Goal: Check status

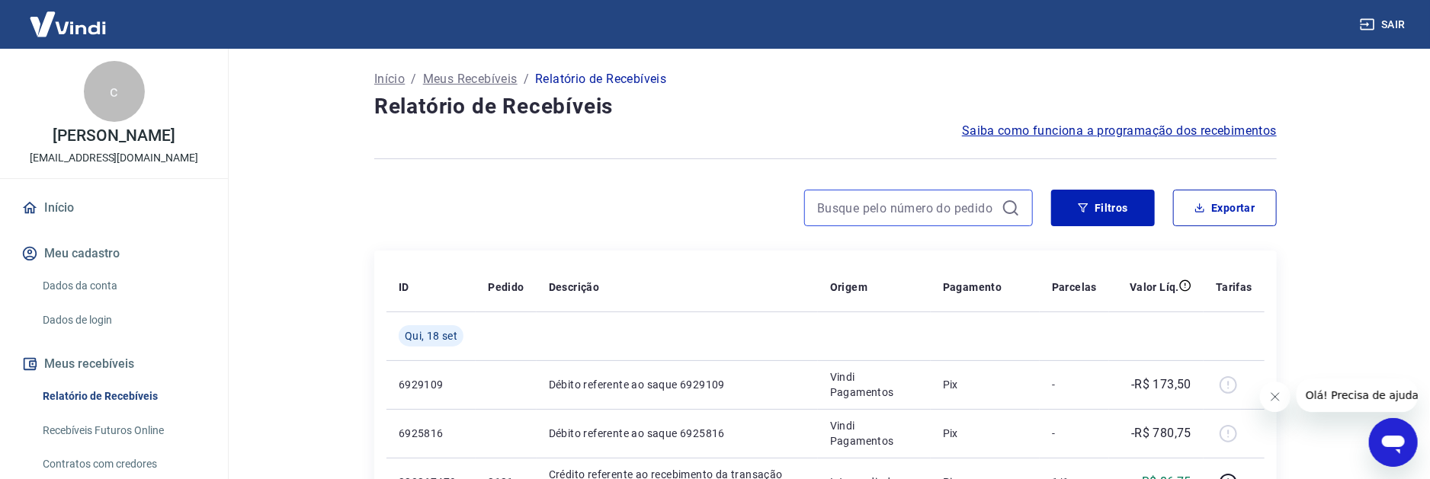
click at [984, 209] on input at bounding box center [906, 208] width 178 height 23
type input "671"
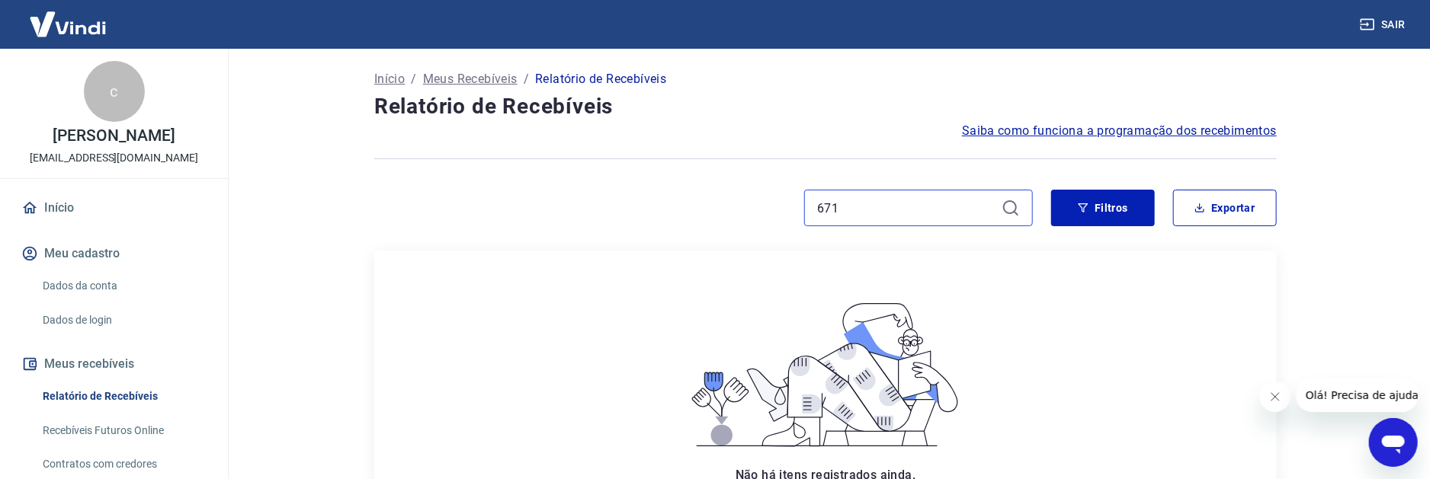
click at [871, 213] on input "671" at bounding box center [906, 208] width 178 height 23
drag, startPoint x: 871, startPoint y: 213, endPoint x: 740, endPoint y: 224, distance: 131.5
click at [740, 223] on div "671" at bounding box center [703, 208] width 658 height 37
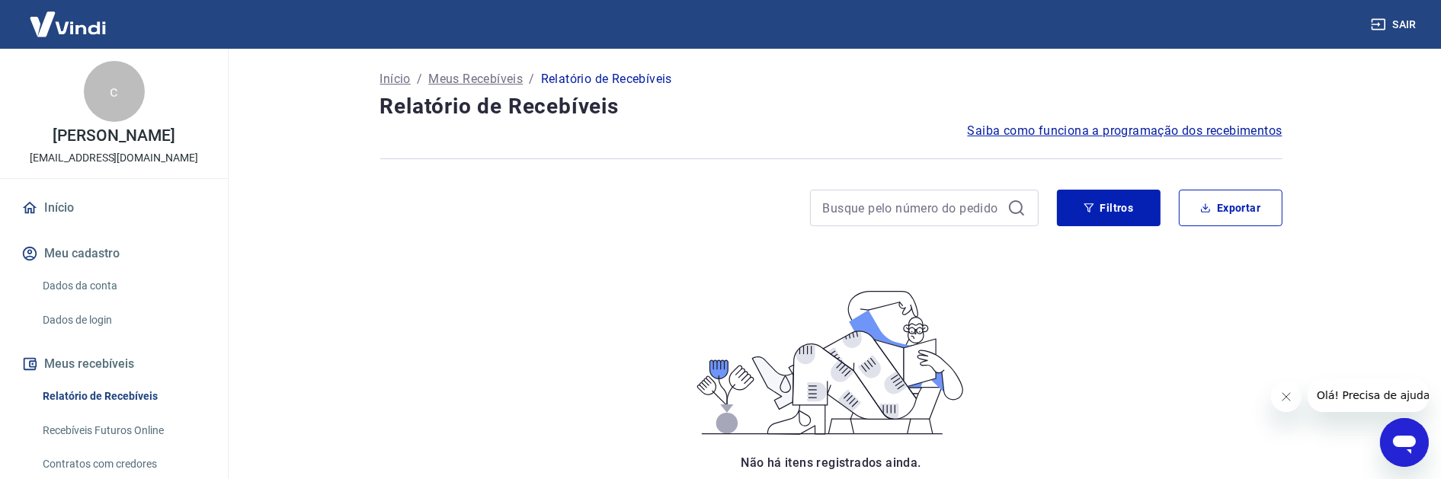
click at [741, 225] on div at bounding box center [709, 208] width 658 height 37
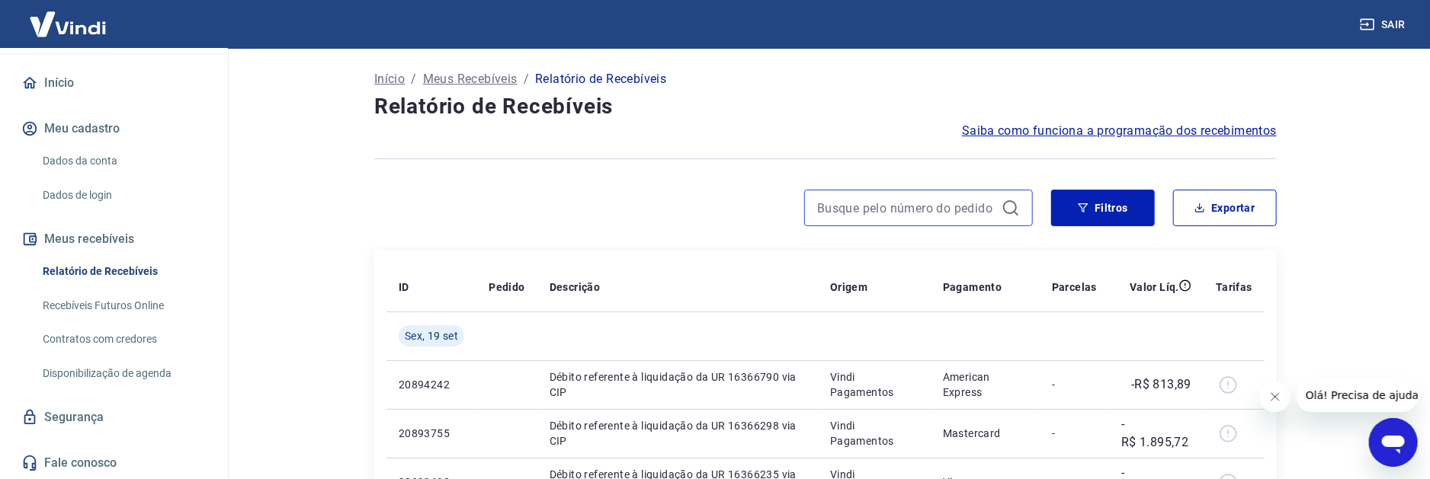
click at [922, 216] on input at bounding box center [906, 208] width 178 height 23
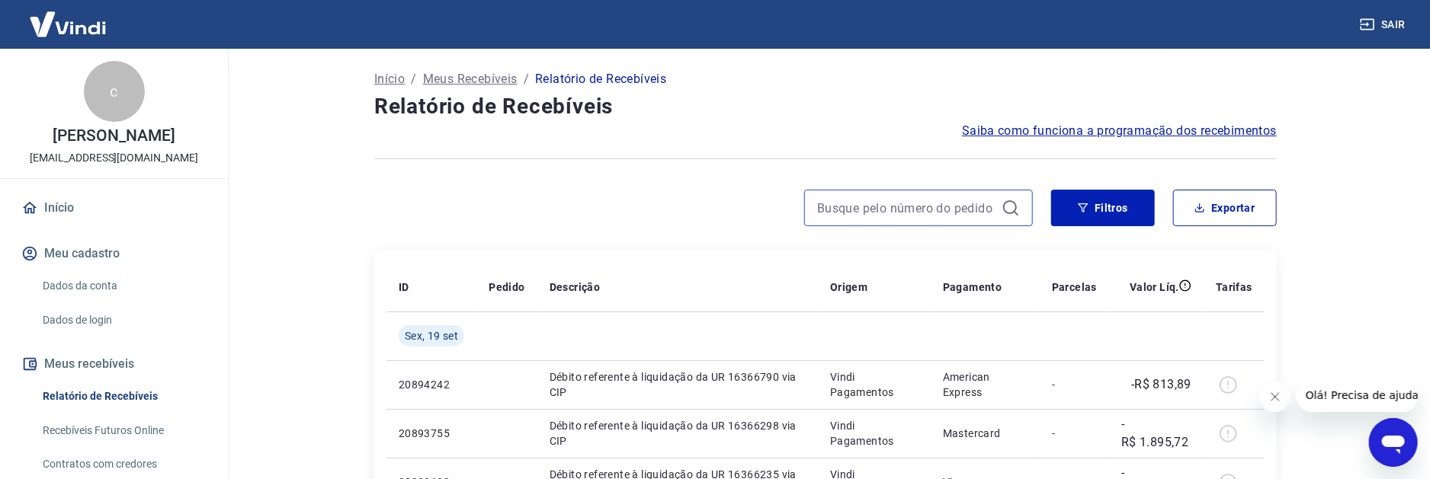
click at [905, 209] on input at bounding box center [906, 208] width 178 height 23
click at [860, 198] on input "221" at bounding box center [906, 208] width 178 height 23
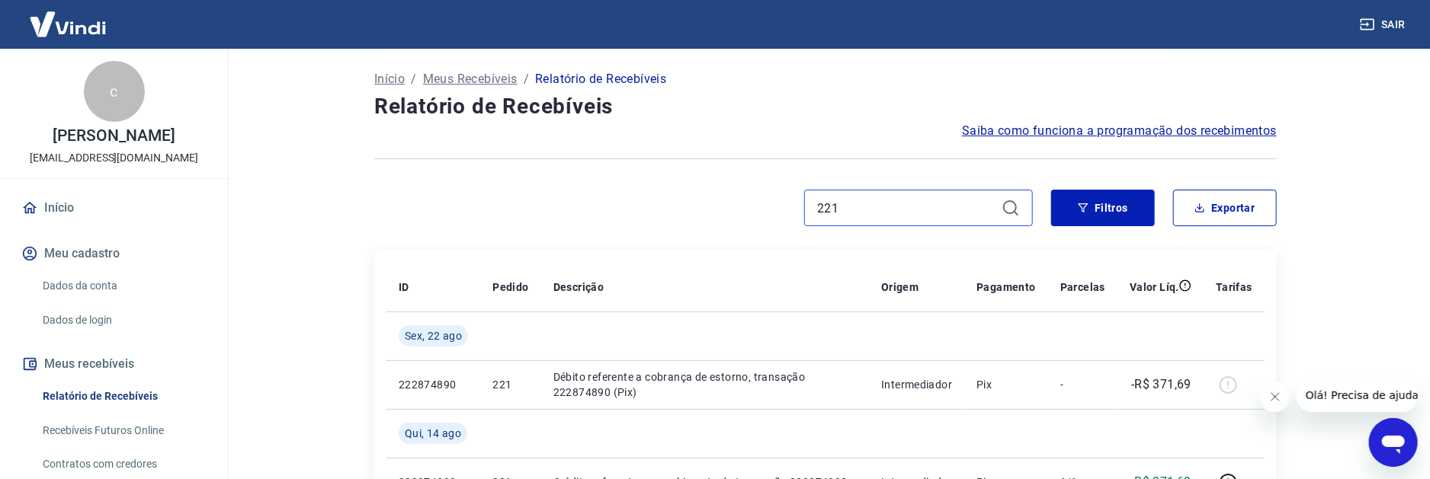
drag, startPoint x: 741, startPoint y: 212, endPoint x: 575, endPoint y: 213, distance: 166.2
click at [576, 213] on div "221" at bounding box center [703, 208] width 658 height 37
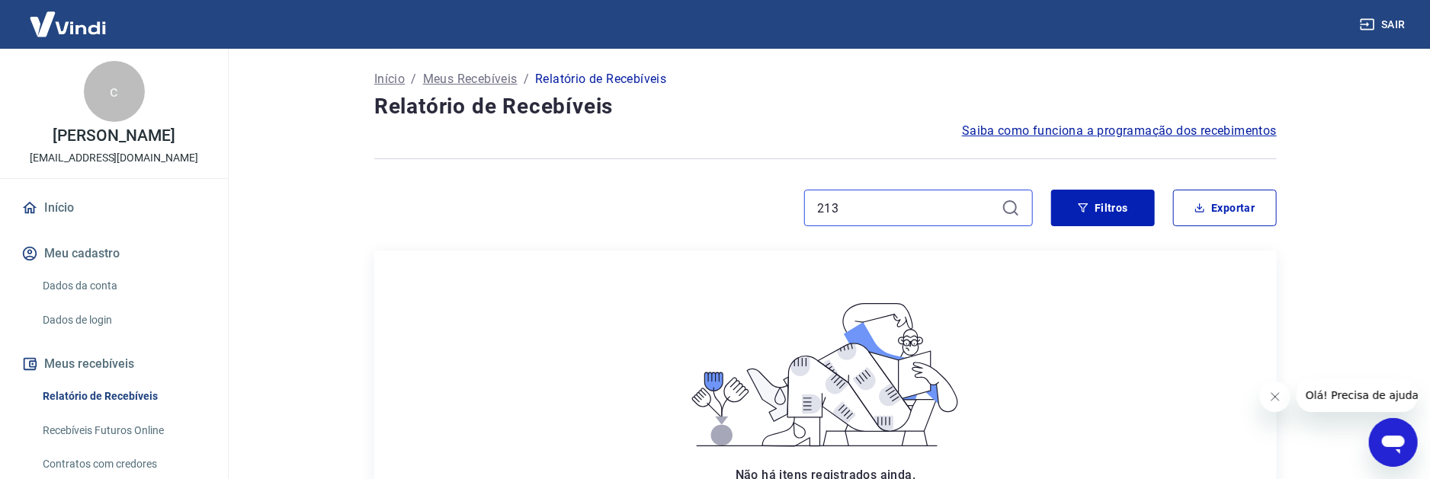
drag, startPoint x: 928, startPoint y: 215, endPoint x: 658, endPoint y: 221, distance: 269.9
click at [658, 221] on div "213" at bounding box center [703, 208] width 658 height 37
click at [891, 210] on input "213" at bounding box center [906, 208] width 178 height 23
click at [1292, 354] on div "Início / Meus Recebíveis / Relatório de Recebíveis Relatório de Recebíveis Saib…" at bounding box center [825, 370] width 939 height 642
click at [845, 210] on input "213" at bounding box center [906, 208] width 178 height 23
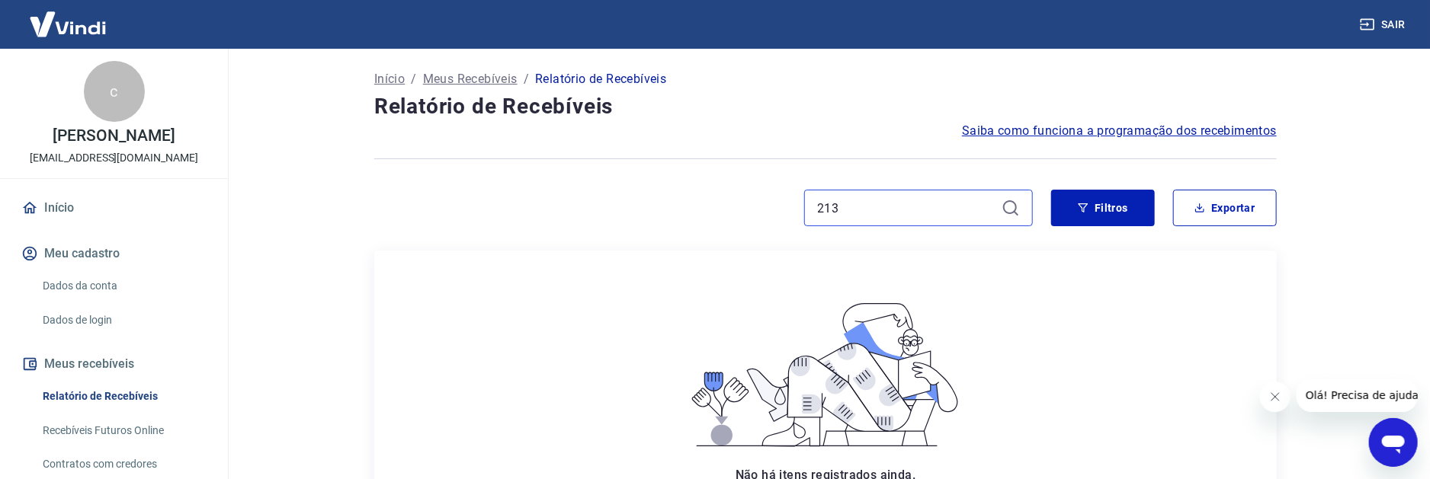
drag, startPoint x: 845, startPoint y: 210, endPoint x: 765, endPoint y: 210, distance: 80.0
click at [765, 210] on div "213" at bounding box center [703, 208] width 658 height 37
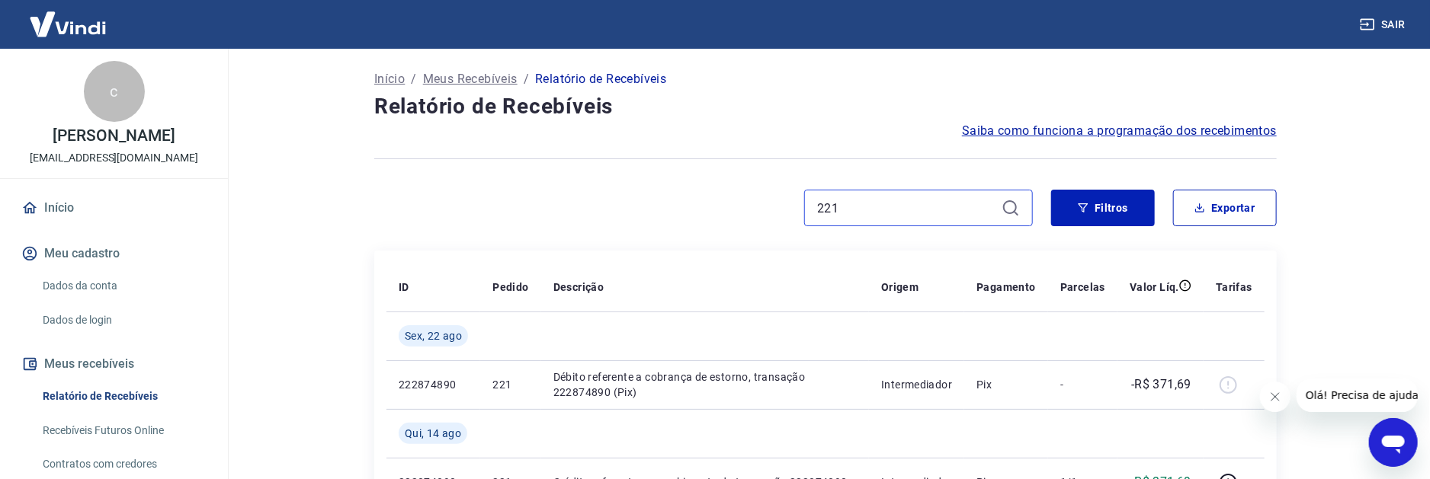
drag, startPoint x: 880, startPoint y: 211, endPoint x: 717, endPoint y: 221, distance: 162.6
click at [717, 221] on div "221" at bounding box center [703, 208] width 658 height 37
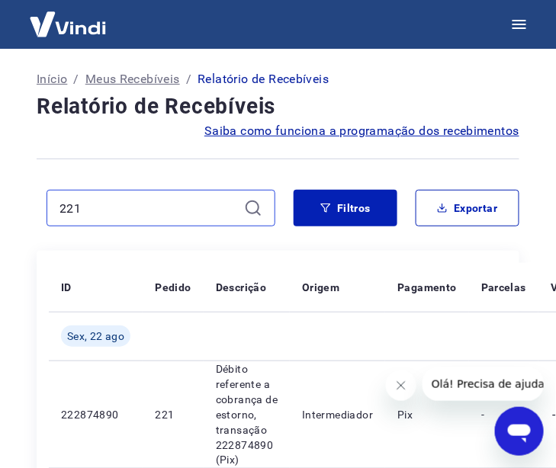
click at [148, 213] on input "221" at bounding box center [148, 208] width 178 height 23
drag, startPoint x: 148, startPoint y: 213, endPoint x: -136, endPoint y: 217, distance: 284.3
click at [0, 217] on html "Início / Meus Recebíveis / Relatório de Recebíveis Relatório de Recebíveis Saib…" at bounding box center [278, 234] width 556 height 468
click at [139, 210] on input "221" at bounding box center [148, 208] width 178 height 23
drag, startPoint x: 139, startPoint y: 210, endPoint x: 4, endPoint y: 200, distance: 136.0
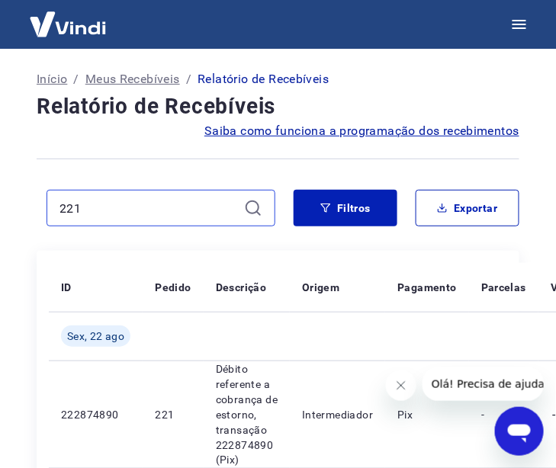
click at [4, 200] on div "Início / Meus Recebíveis / Relatório de Recebíveis Relatório de Recebíveis Saib…" at bounding box center [278, 476] width 556 height 855
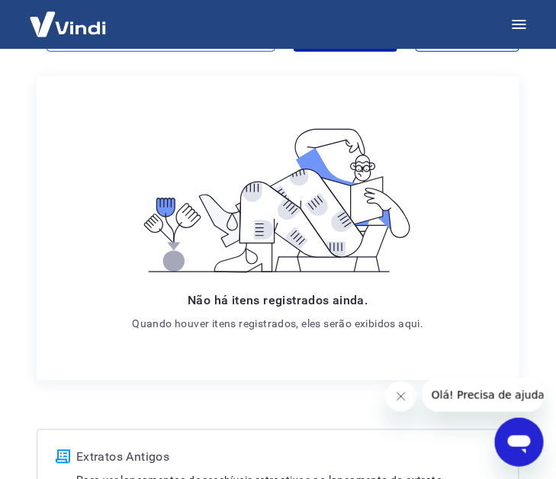
scroll to position [39, 0]
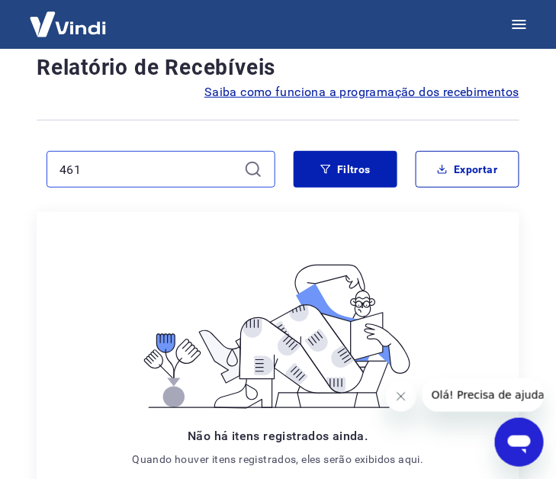
drag, startPoint x: 148, startPoint y: 168, endPoint x: -21, endPoint y: 165, distance: 168.5
click at [0, 165] on html "Início / Meus Recebíveis / Relatório de Recebíveis Relatório de Recebíveis Saib…" at bounding box center [278, 200] width 556 height 479
type input "495"
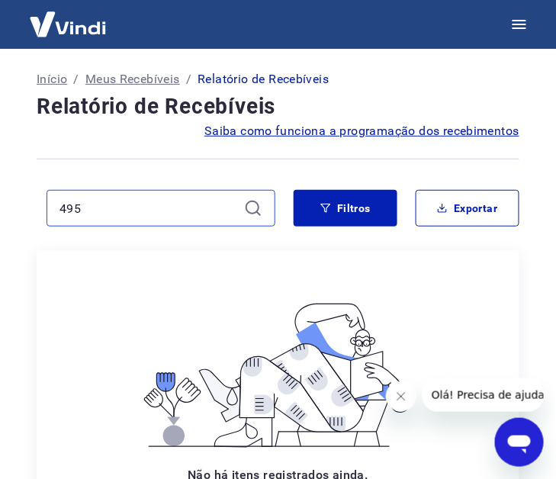
click at [149, 212] on input "495" at bounding box center [148, 208] width 178 height 23
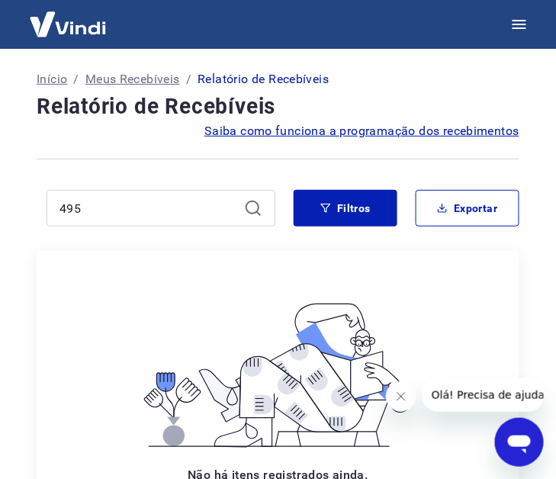
click at [319, 60] on div "Início / Meus Recebíveis / Relatório de Recebíveis Relatório de Recebíveis Saib…" at bounding box center [277, 417] width 519 height 736
